Goal: Information Seeking & Learning: Learn about a topic

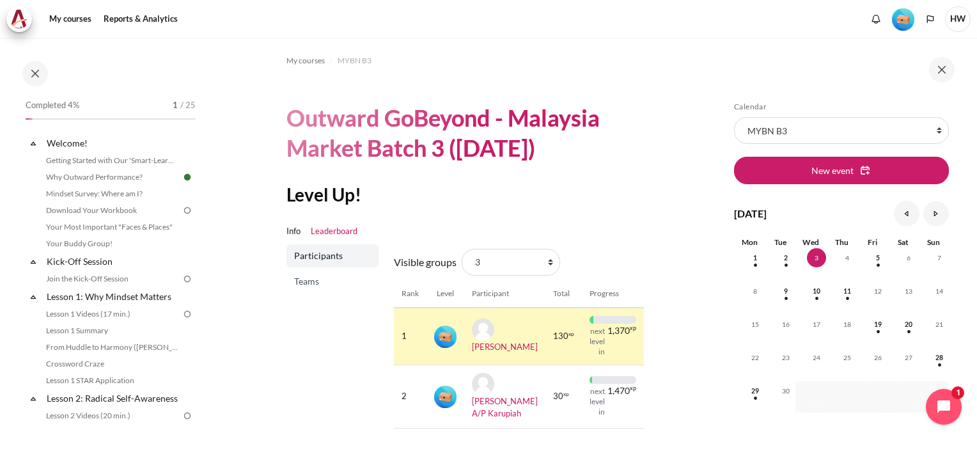
scroll to position [68, 0]
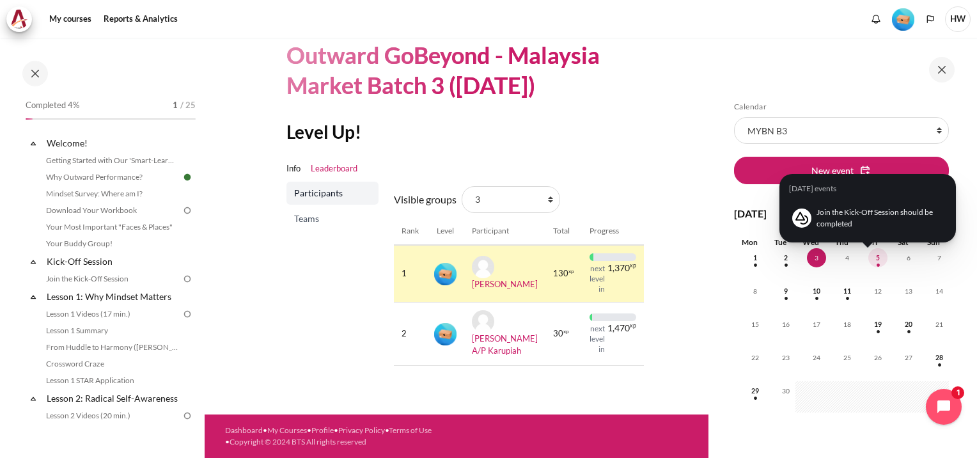
click at [872, 254] on span "5" at bounding box center [877, 257] width 19 height 19
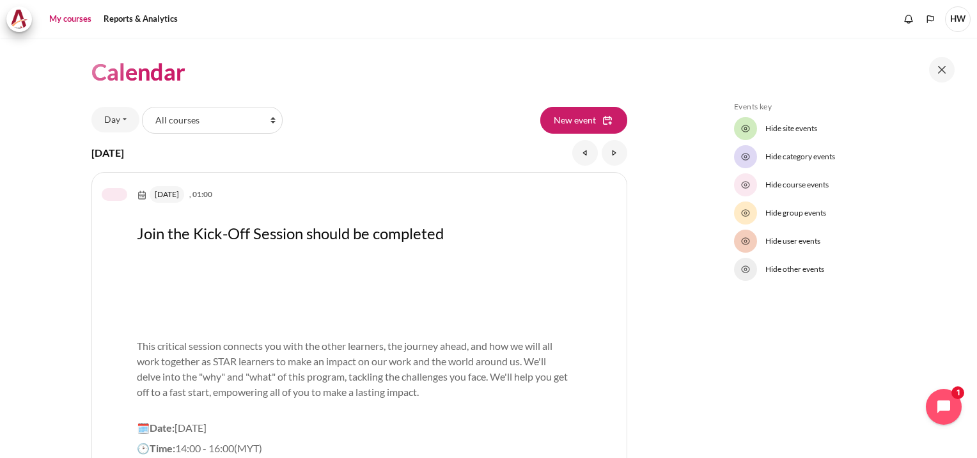
click at [70, 21] on link "My courses" at bounding box center [70, 19] width 51 height 26
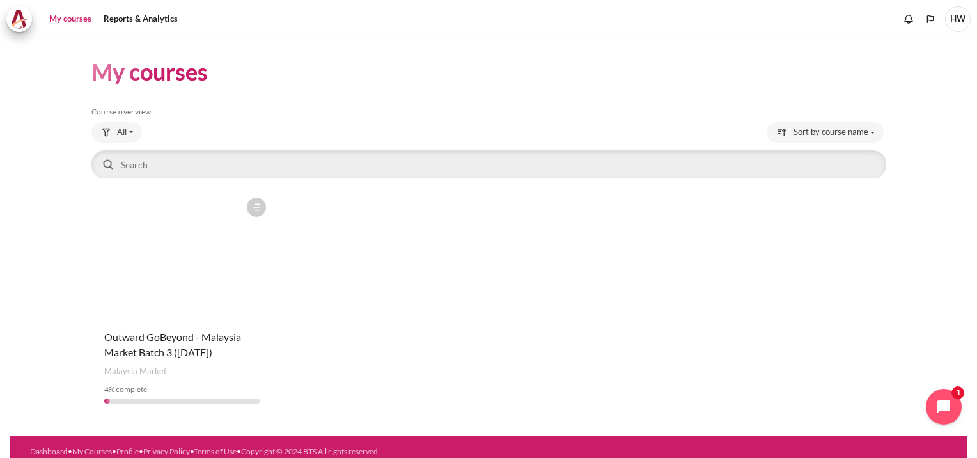
click at [159, 274] on figure "Content" at bounding box center [182, 255] width 182 height 128
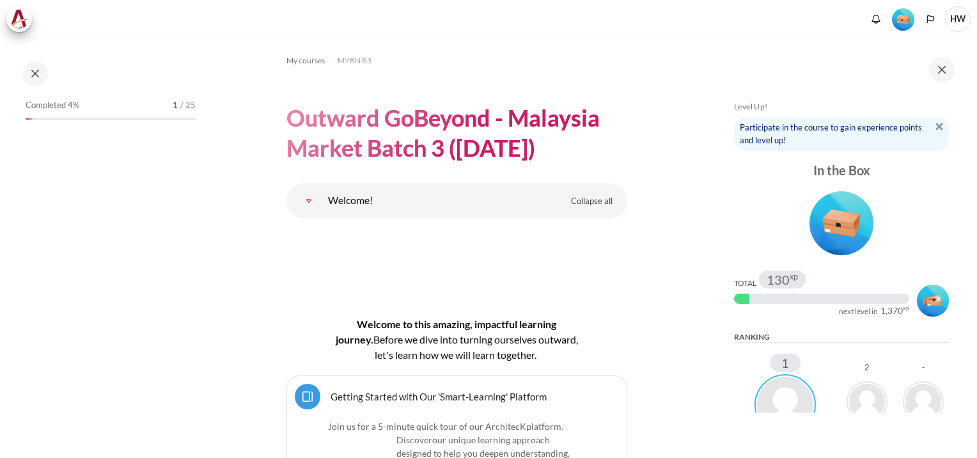
scroll to position [192, 0]
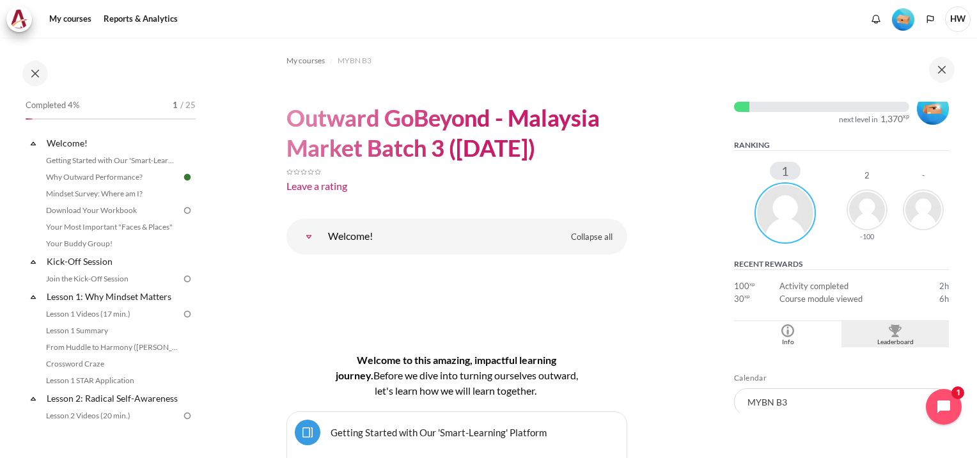
click at [892, 337] on div "Leaderboard" at bounding box center [894, 342] width 101 height 10
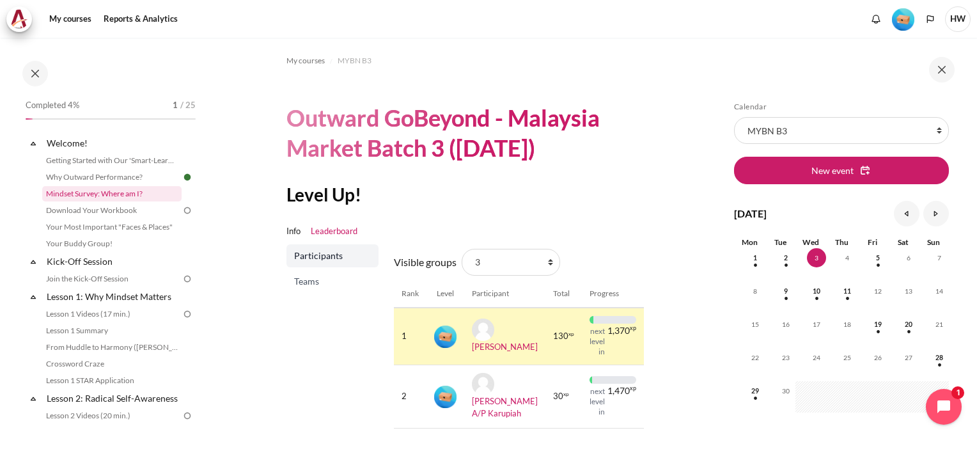
click at [102, 192] on link "Mindset Survey: Where am I?" at bounding box center [111, 193] width 139 height 15
